Goal: Task Accomplishment & Management: Use online tool/utility

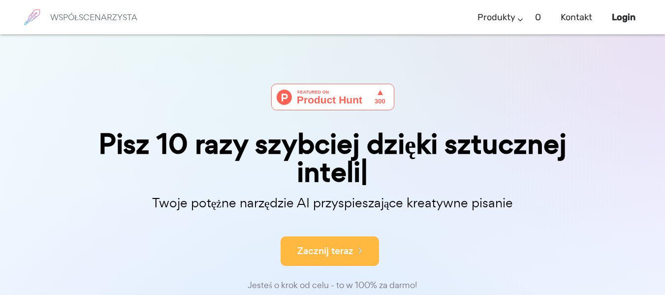
click at [330, 249] on font "Zacznij teraz" at bounding box center [325, 250] width 56 height 13
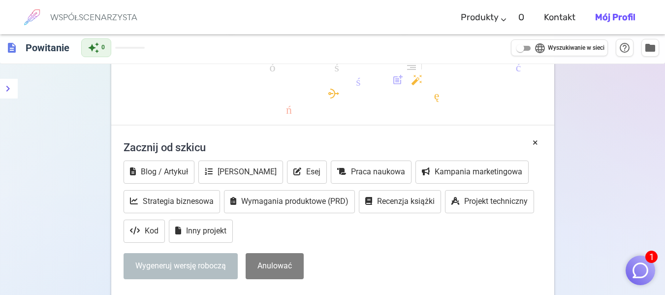
scroll to position [131, 0]
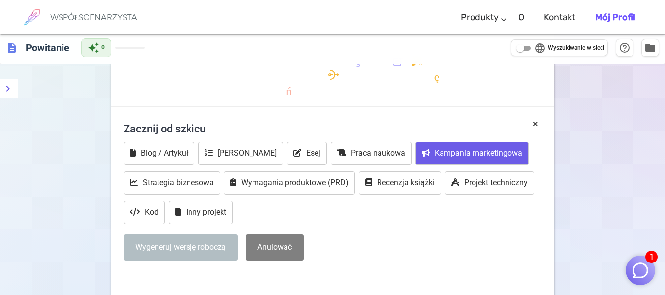
click at [451, 154] on font "Kampania marketingowa" at bounding box center [478, 152] width 88 height 9
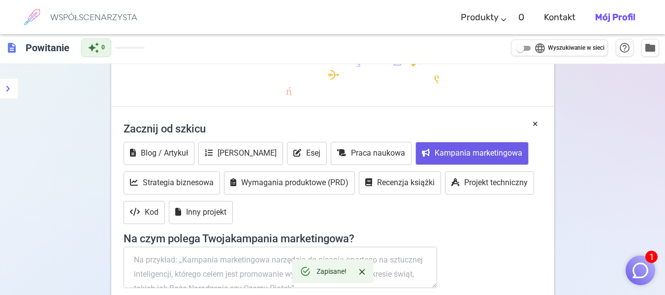
scroll to position [262, 0]
